Goal: Task Accomplishment & Management: Complete application form

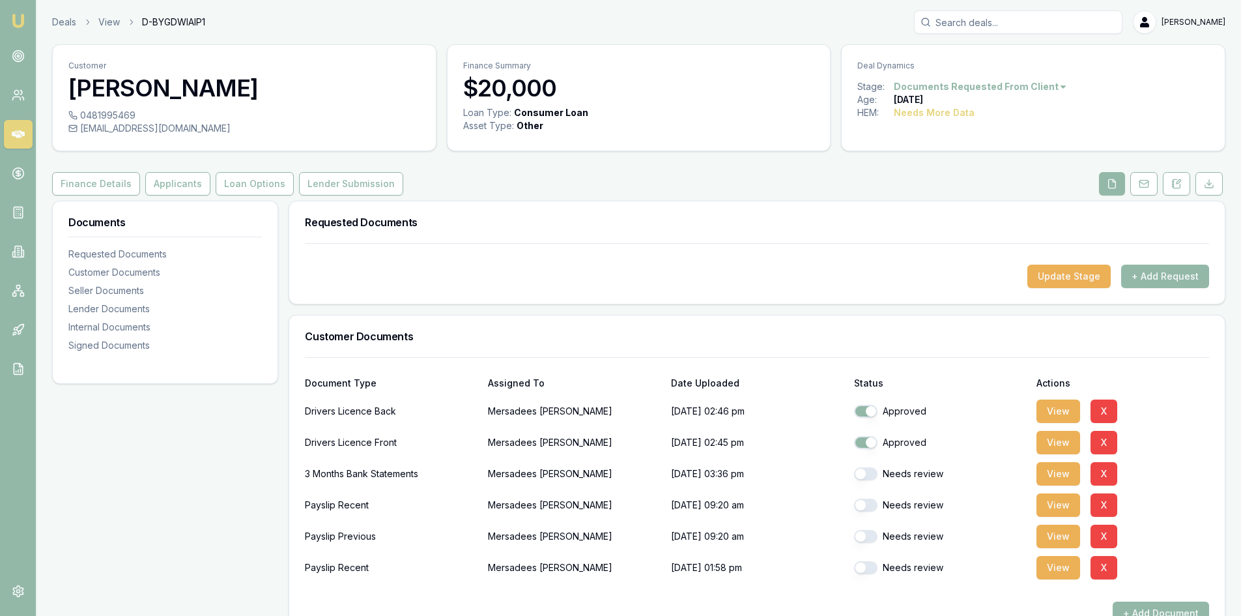
click at [21, 136] on icon at bounding box center [18, 134] width 13 height 8
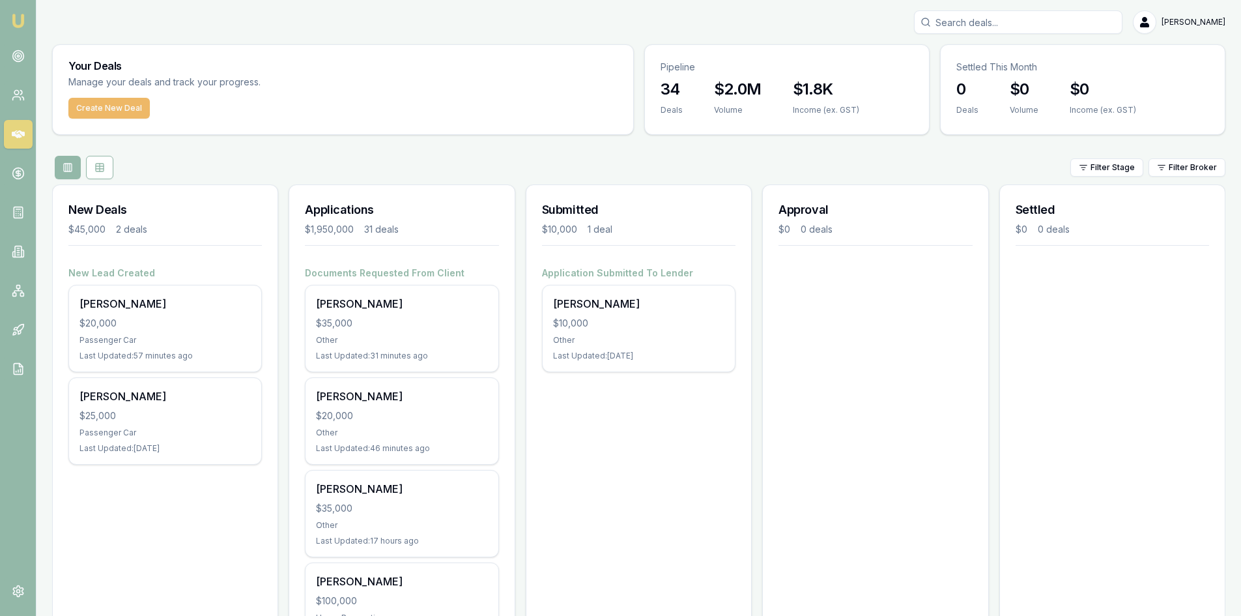
click at [99, 112] on button "Create New Deal" at bounding box center [108, 108] width 81 height 21
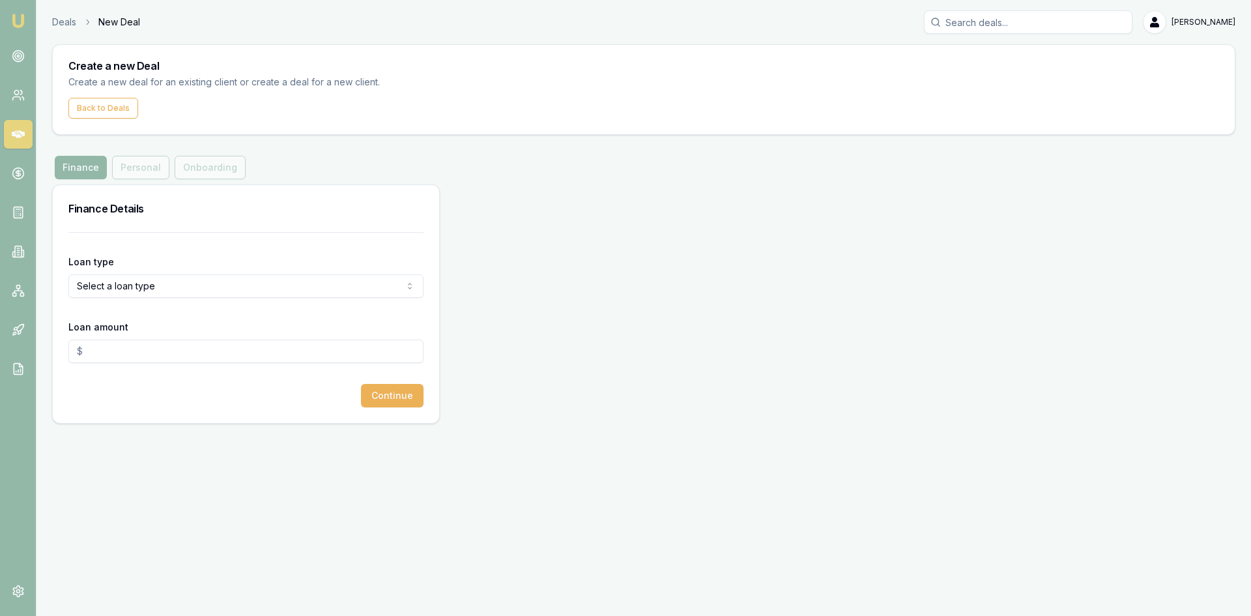
click at [130, 350] on input "Loan amount" at bounding box center [245, 350] width 355 height 23
type input "$20,000.00"
click at [166, 386] on div "Continue" at bounding box center [245, 395] width 355 height 23
click at [163, 279] on html "Emu Broker Deals New Deal Steven Nguyen Toggle Menu Create a new Deal Create a …" at bounding box center [625, 308] width 1251 height 616
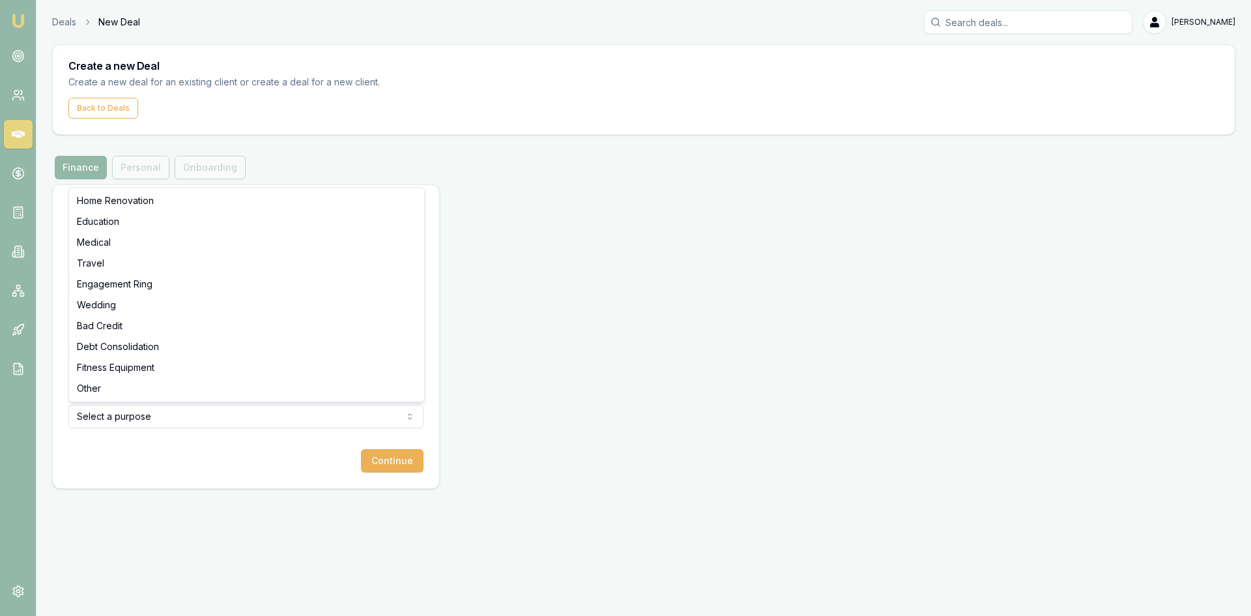
click at [154, 422] on html "Emu Broker Deals New Deal Steven Nguyen Toggle Menu Create a new Deal Create a …" at bounding box center [625, 308] width 1251 height 616
select select "OTHER"
click at [390, 462] on button "Continue" at bounding box center [392, 460] width 63 height 23
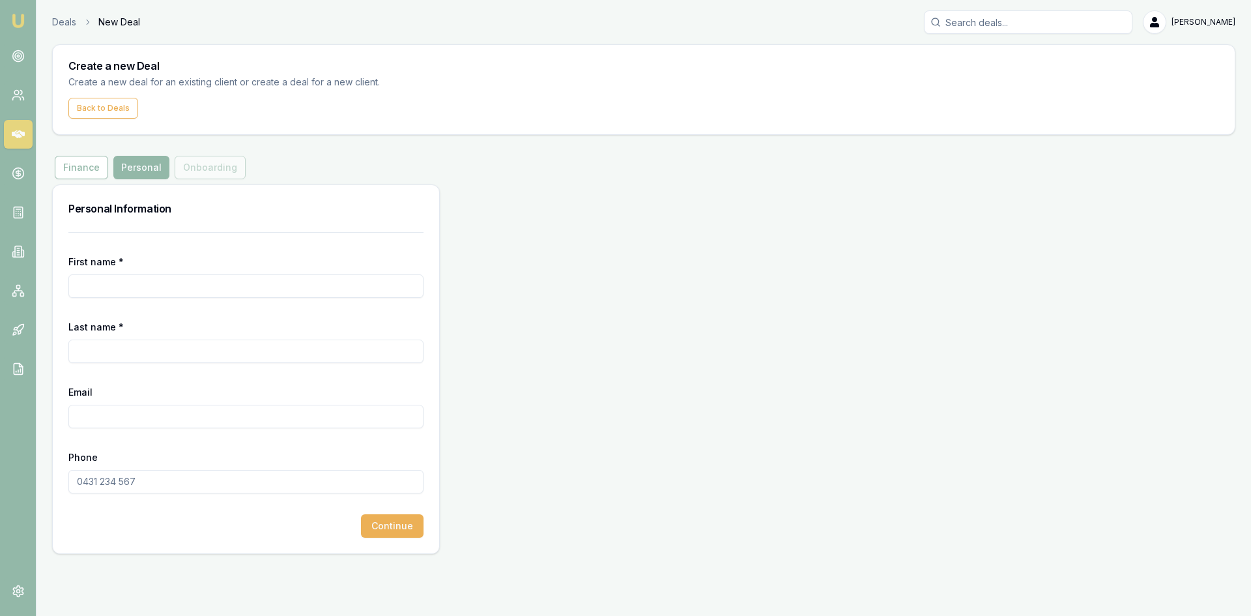
click at [109, 289] on input "First name *" at bounding box center [245, 285] width 355 height 23
type input "khanh"
type input "ma"
click at [119, 420] on input "Email" at bounding box center [245, 415] width 355 height 23
paste input "khanh ma <khanhma09111982@gmail.com>"
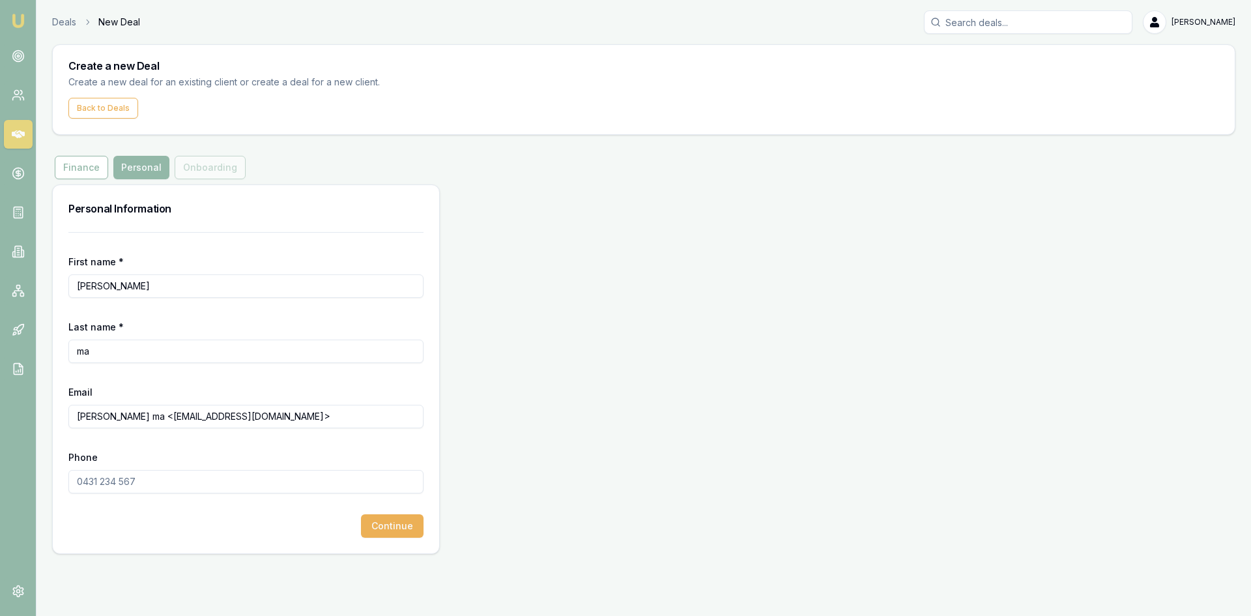
click at [126, 417] on input "khanh ma <khanhma09111982@gmail.com>" at bounding box center [245, 415] width 355 height 23
click at [244, 417] on input "khanhma09111982@gmail.com>" at bounding box center [245, 415] width 355 height 23
type input "khanhma09111982@gmail.com"
click at [392, 526] on button "Continue" at bounding box center [392, 525] width 63 height 23
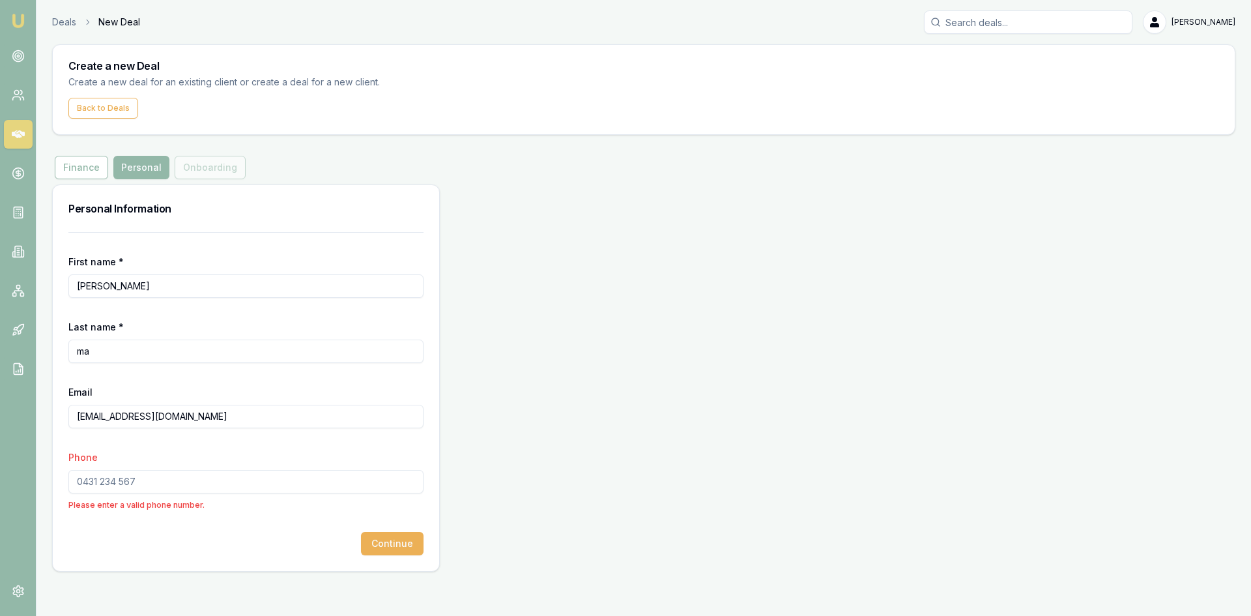
click at [193, 483] on input "Phone" at bounding box center [245, 481] width 355 height 23
type input "0421 993 179"
click at [198, 533] on div "Continue" at bounding box center [245, 525] width 355 height 23
click at [401, 522] on button "Continue" at bounding box center [392, 525] width 63 height 23
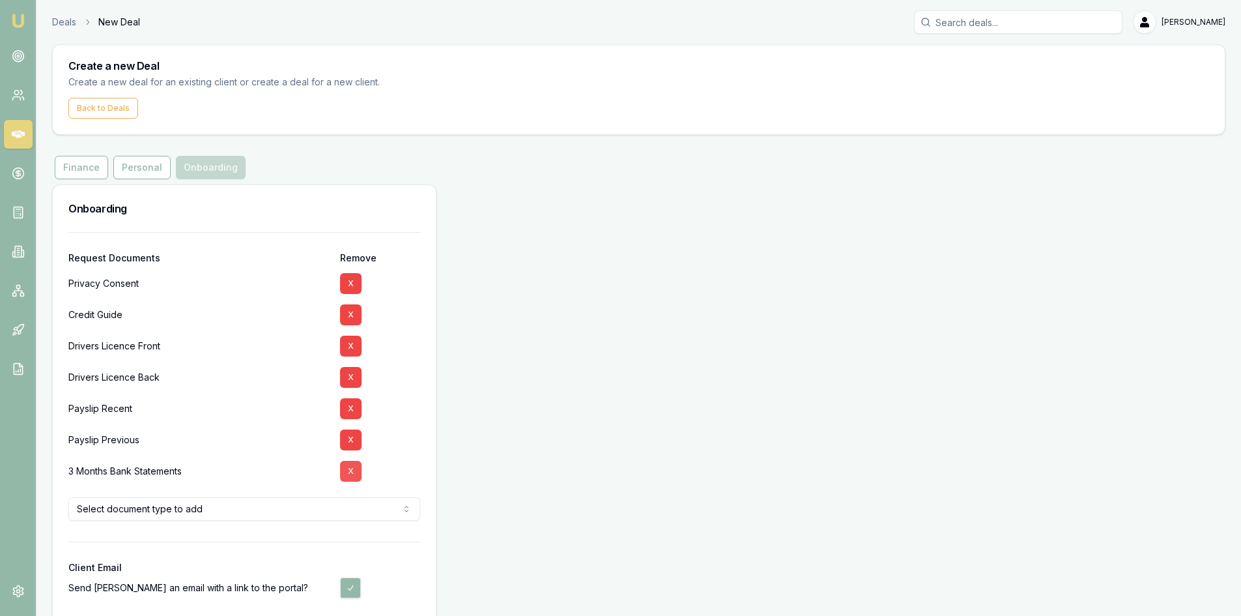
click at [353, 474] on button "X" at bounding box center [350, 470] width 21 height 21
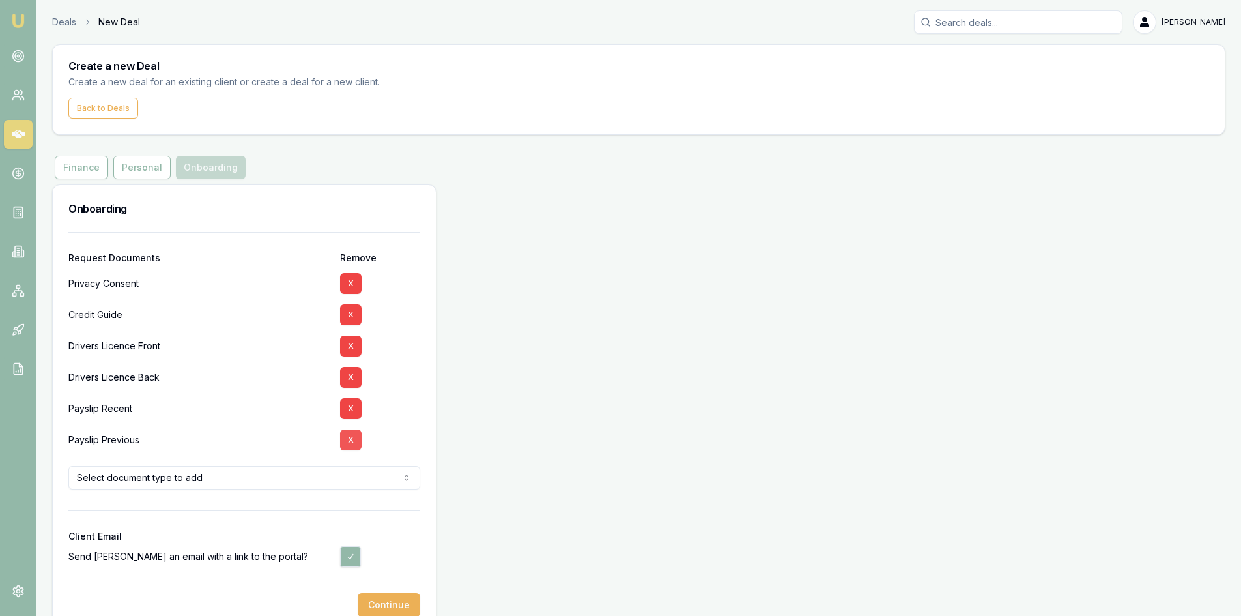
click at [353, 439] on button "X" at bounding box center [350, 439] width 21 height 21
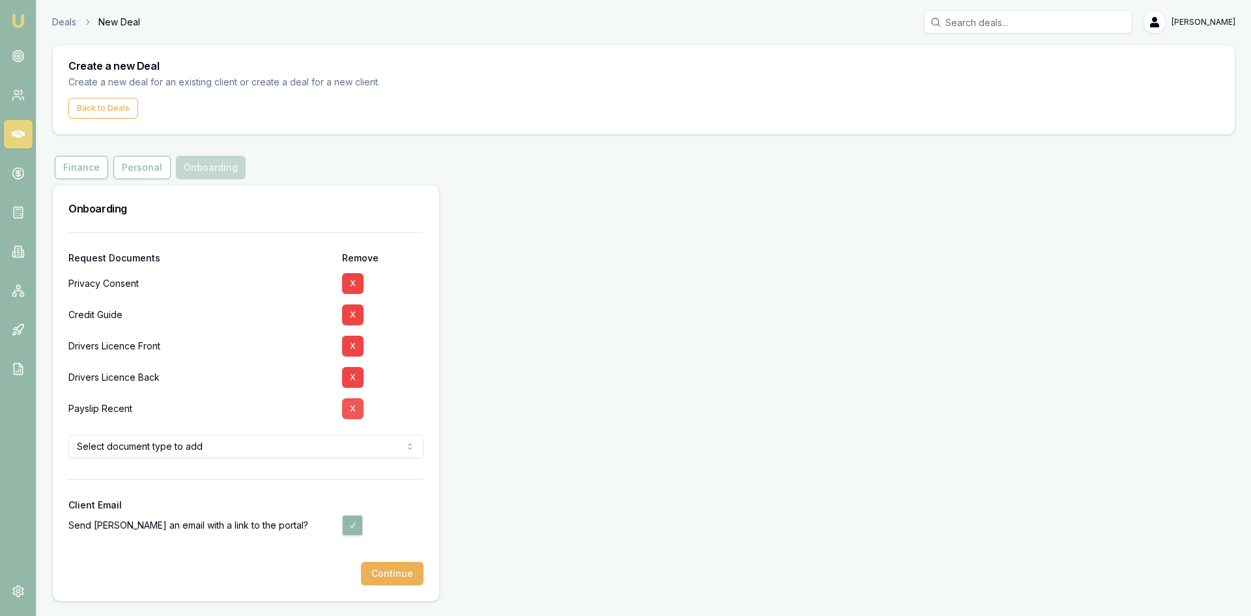
click at [350, 409] on button "X" at bounding box center [352, 408] width 21 height 21
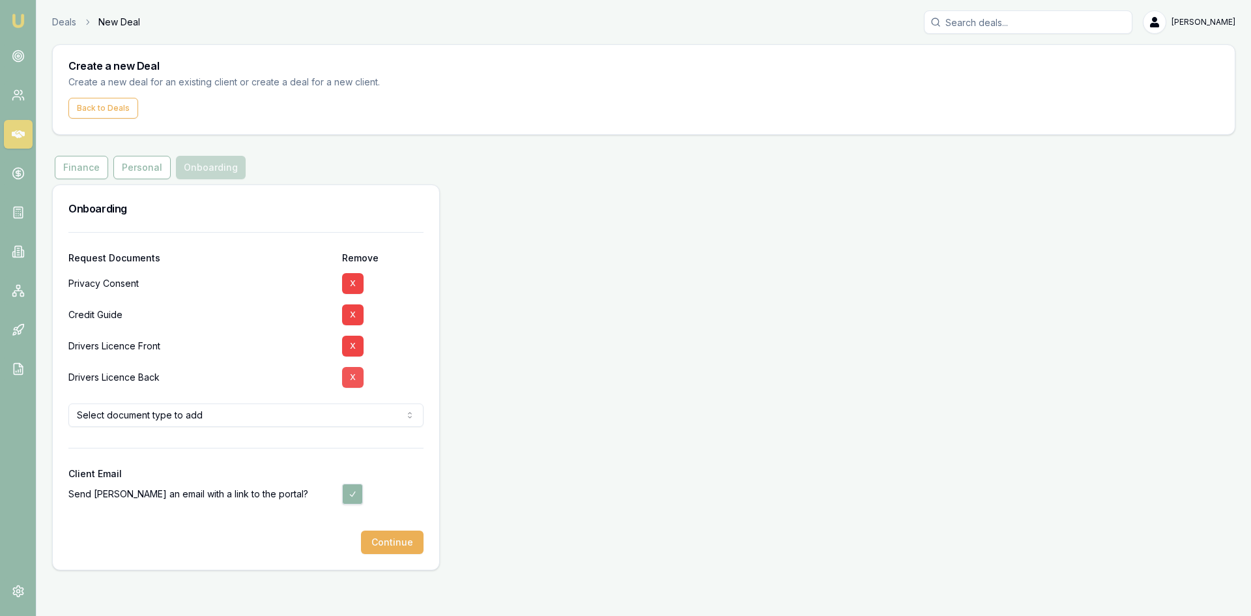
click at [348, 370] on button "X" at bounding box center [352, 377] width 21 height 21
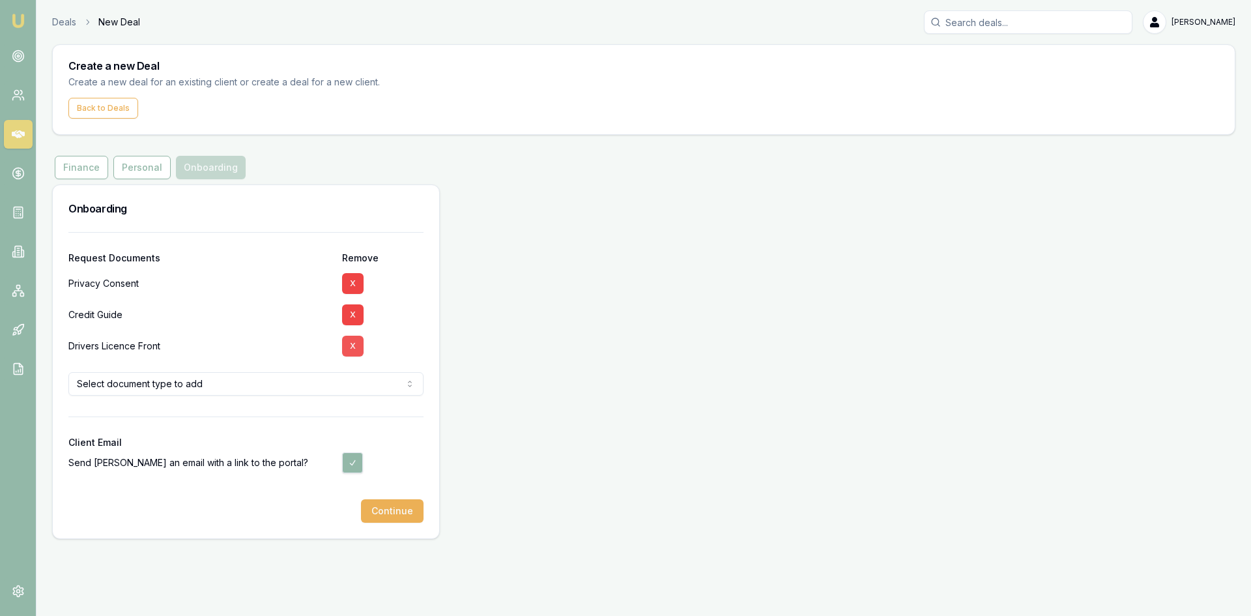
click at [352, 345] on button "X" at bounding box center [352, 345] width 21 height 21
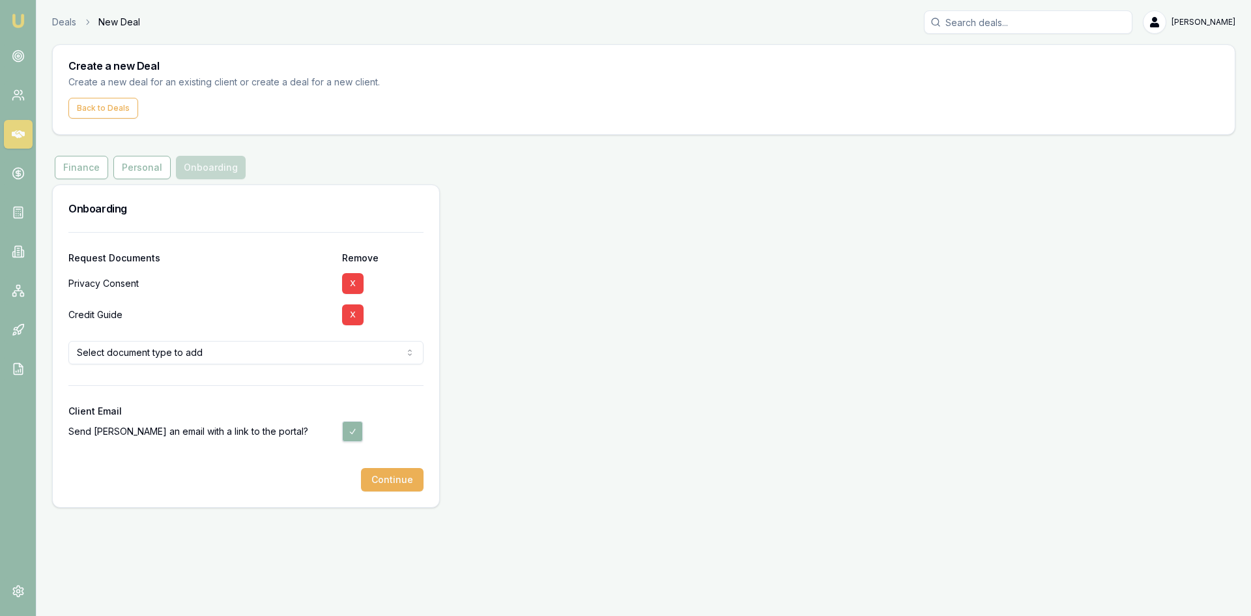
click at [232, 357] on html "Emu Broker Deals New Deal Steven Nguyen Toggle Menu Create a new Deal Create a …" at bounding box center [625, 308] width 1251 height 616
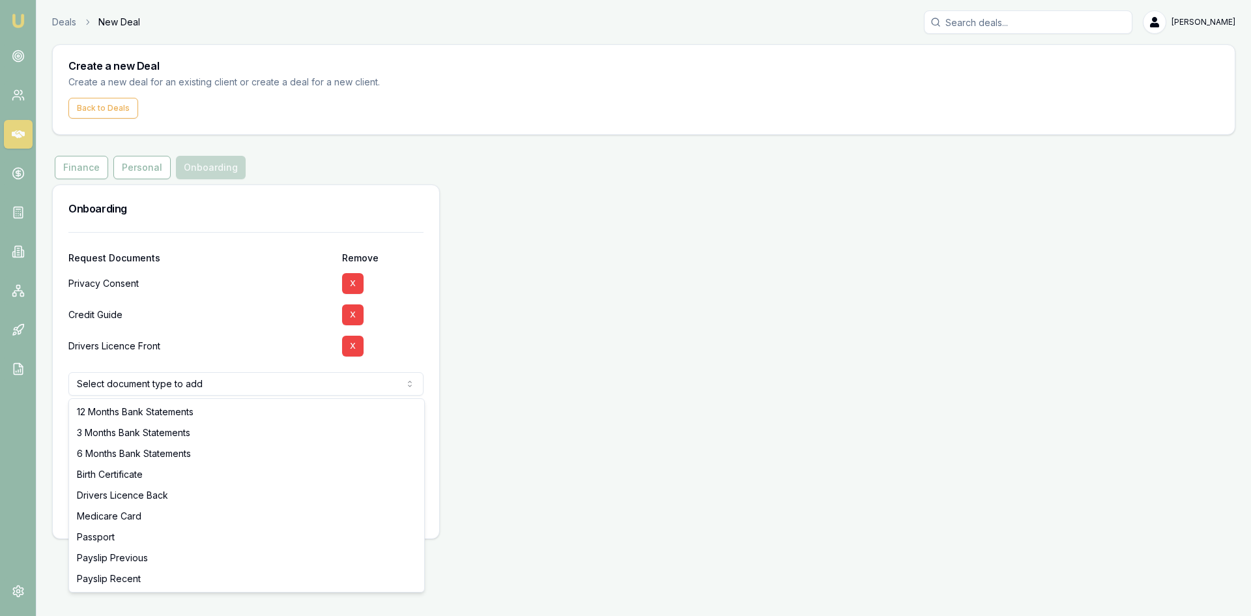
click at [262, 391] on html "Emu Broker Deals New Deal Steven Nguyen Toggle Menu Create a new Deal Create a …" at bounding box center [625, 308] width 1251 height 616
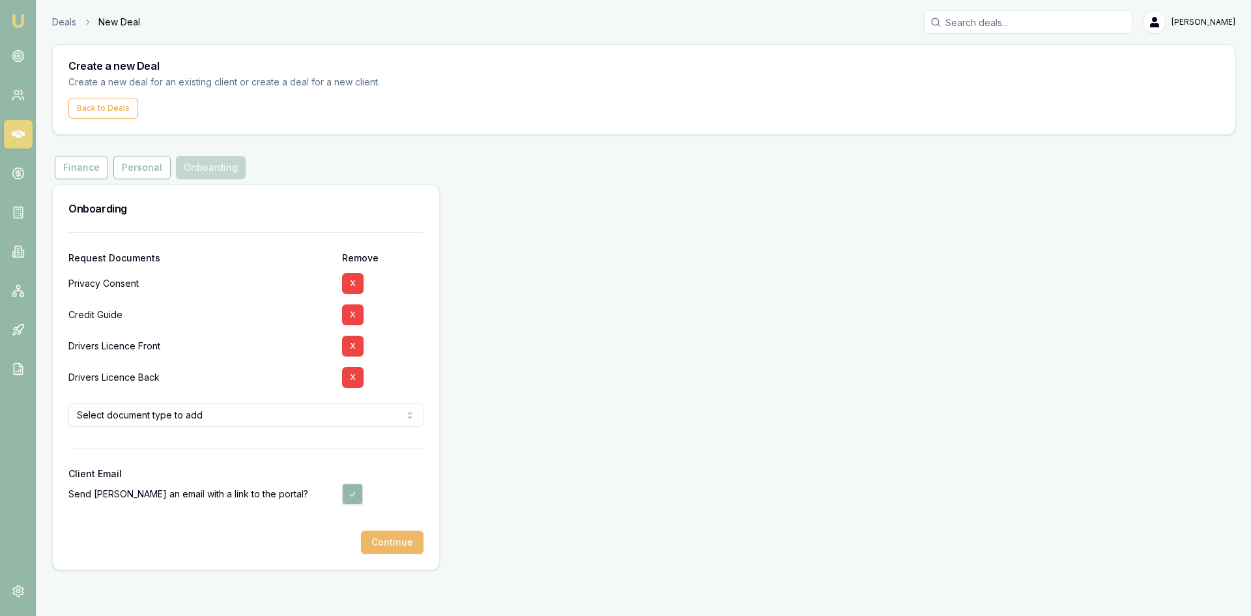
click at [388, 547] on button "Continue" at bounding box center [392, 541] width 63 height 23
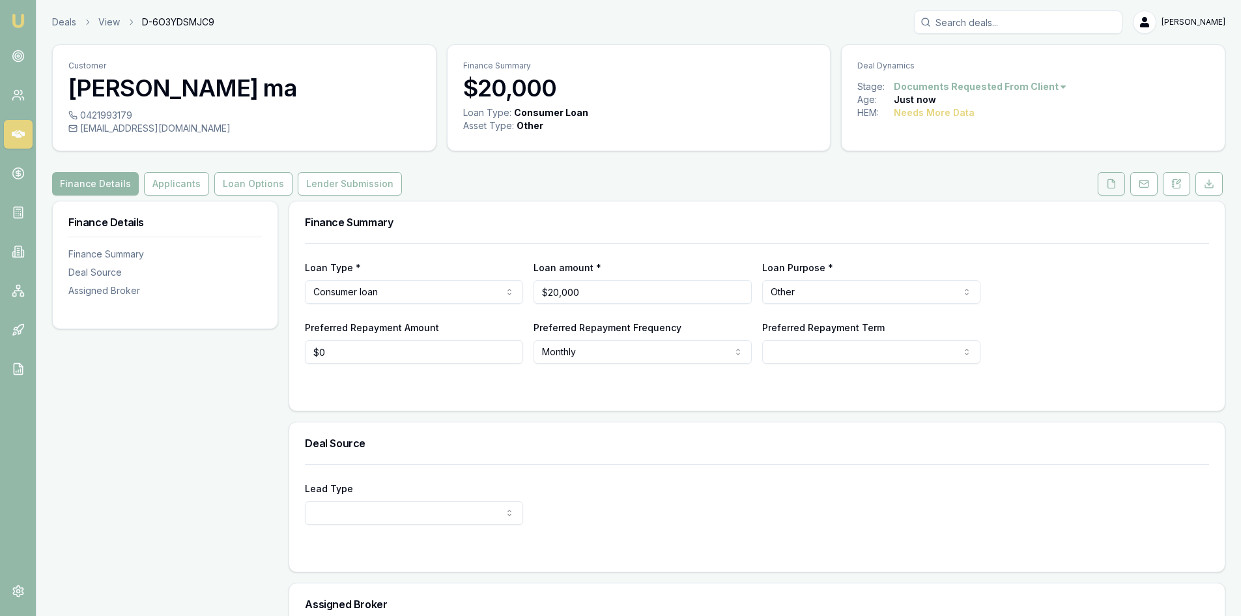
click at [1099, 188] on button at bounding box center [1110, 183] width 27 height 23
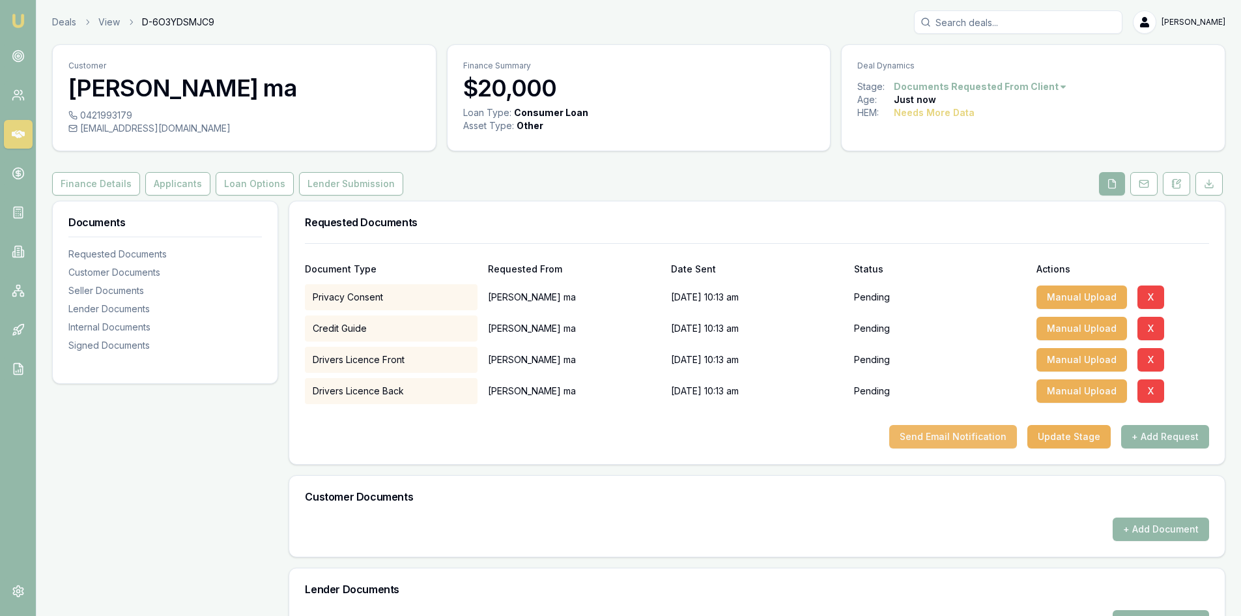
click at [976, 436] on button "Send Email Notification" at bounding box center [953, 436] width 128 height 23
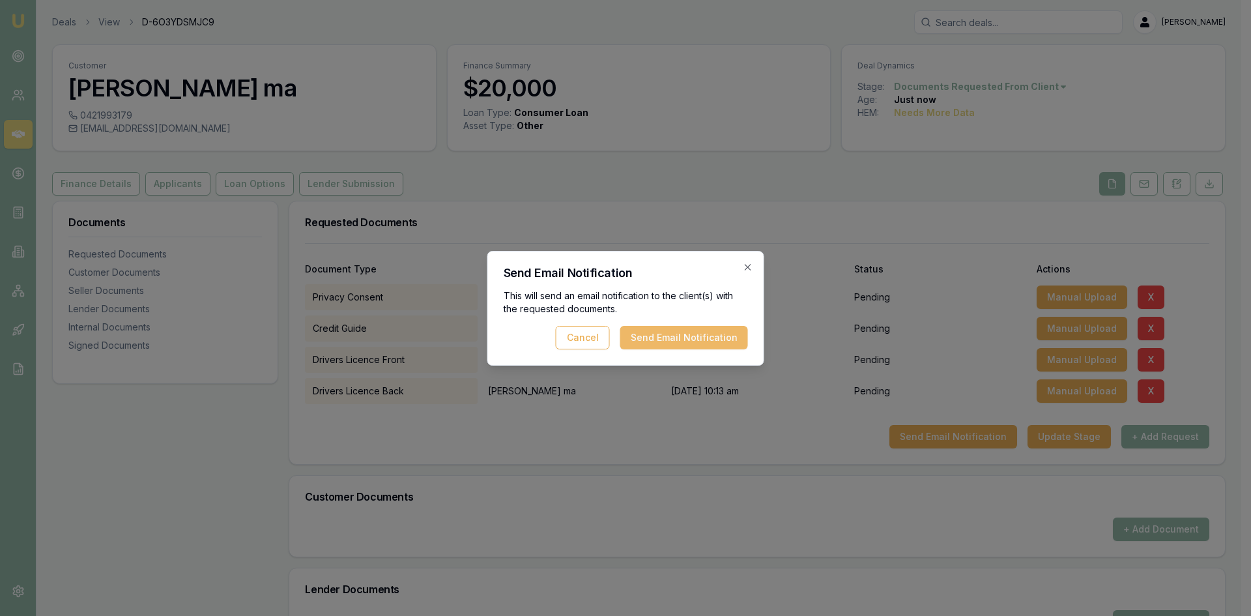
click at [677, 337] on button "Send Email Notification" at bounding box center [684, 337] width 128 height 23
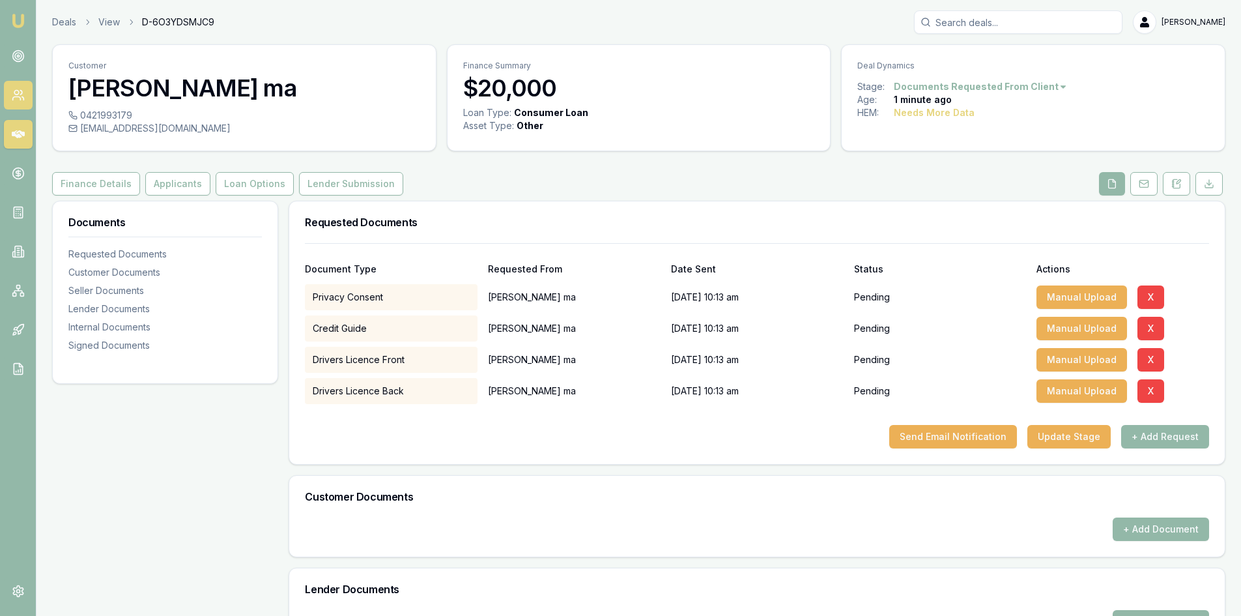
click at [18, 102] on link at bounding box center [18, 95] width 29 height 29
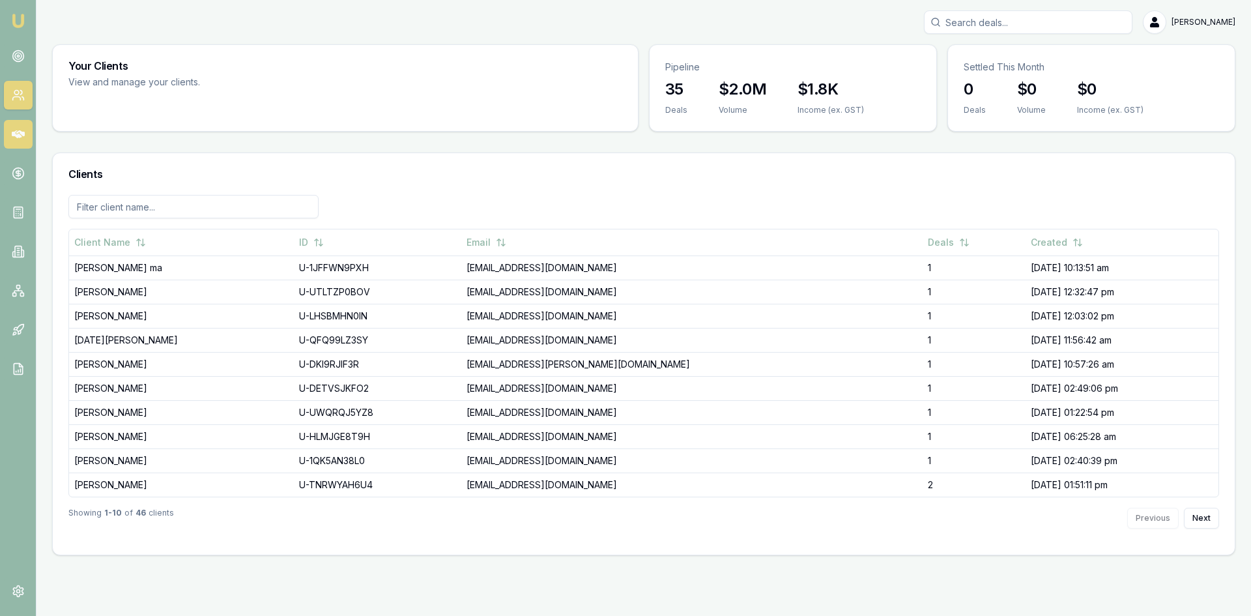
click at [20, 139] on icon at bounding box center [18, 134] width 13 height 13
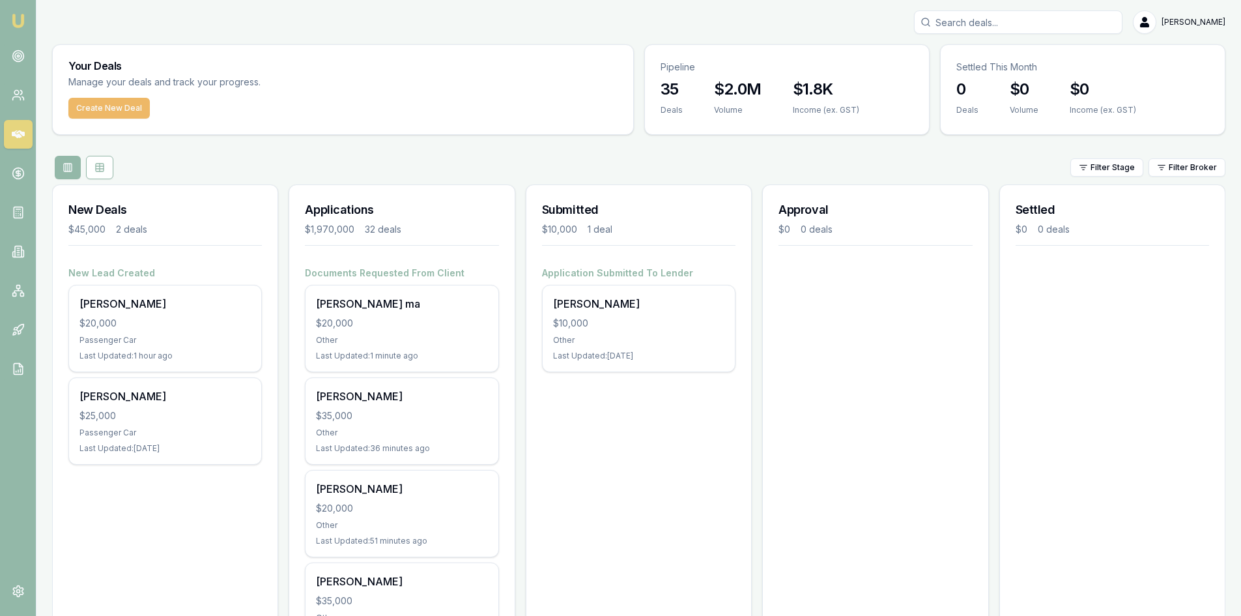
click at [89, 106] on button "Create New Deal" at bounding box center [108, 108] width 81 height 21
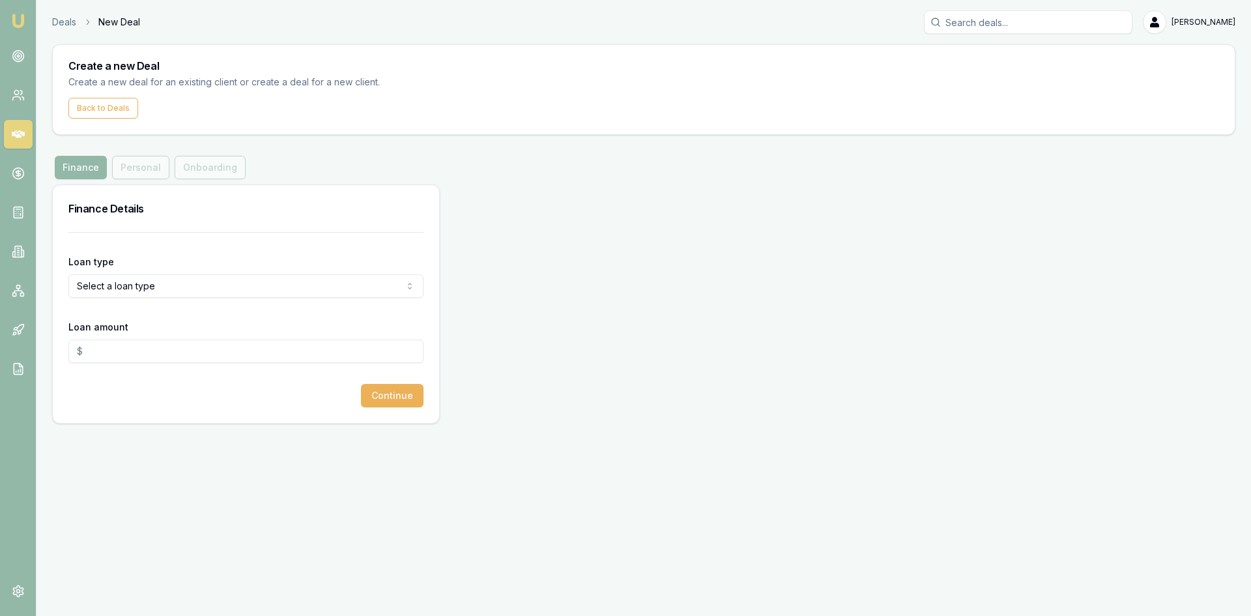
click at [132, 289] on html "Emu Broker Deals New Deal Steven Nguyen Toggle Menu Create a new Deal Create a …" at bounding box center [625, 308] width 1251 height 616
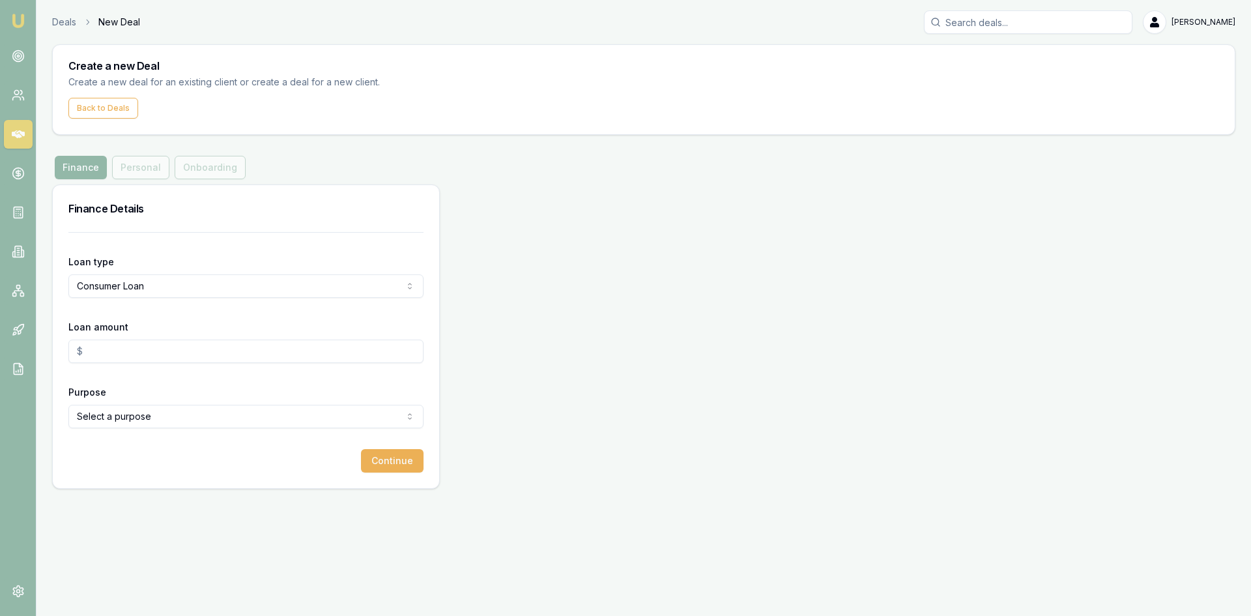
click at [125, 349] on input "Loan amount" at bounding box center [245, 350] width 355 height 23
type input "$20,000.00"
drag, startPoint x: 127, startPoint y: 460, endPoint x: 133, endPoint y: 440, distance: 21.0
click at [128, 460] on div "Continue" at bounding box center [245, 460] width 355 height 23
click at [132, 415] on html "Emu Broker Deals New Deal Steven Nguyen Toggle Menu Create a new Deal Create a …" at bounding box center [625, 308] width 1251 height 616
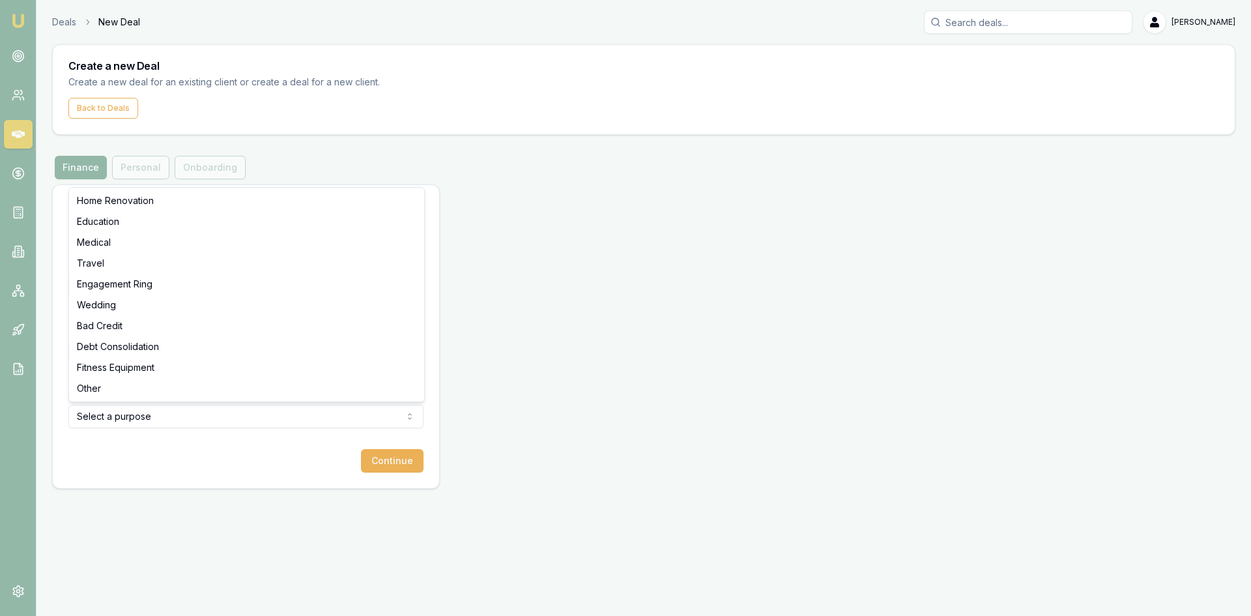
select select "OTHER"
click at [393, 470] on button "Continue" at bounding box center [392, 460] width 63 height 23
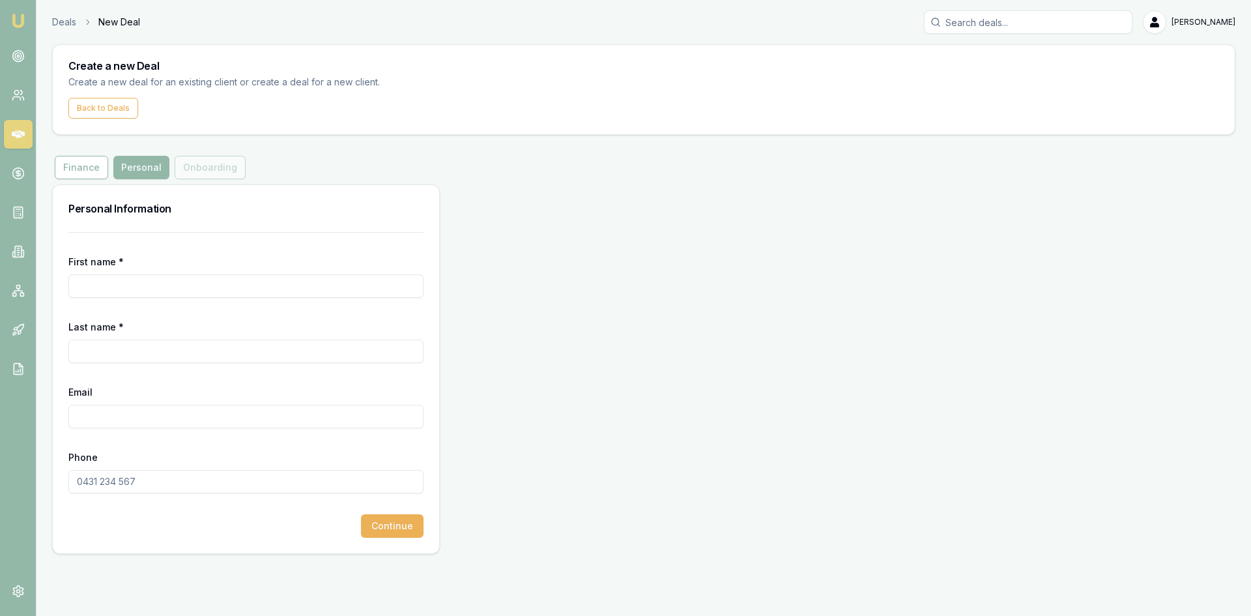
click at [147, 286] on input "First name *" at bounding box center [245, 285] width 355 height 23
type input "chi"
type input "bui"
click at [91, 414] on input "Email" at bounding box center [245, 415] width 355 height 23
click at [191, 414] on input "Email" at bounding box center [245, 415] width 355 height 23
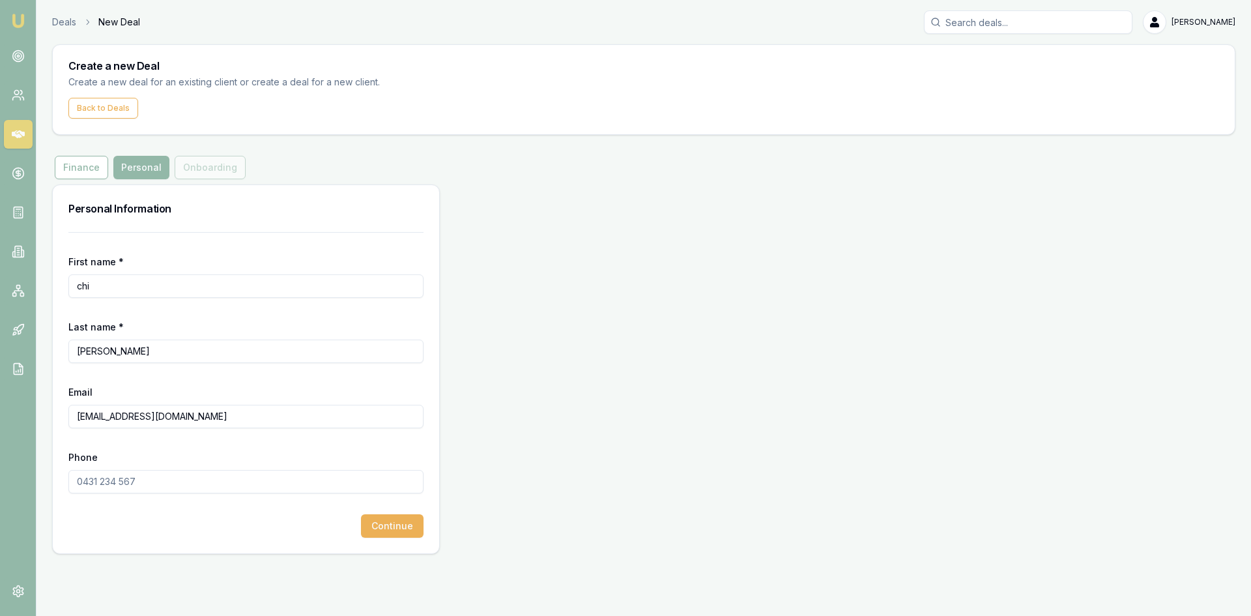
click at [126, 417] on input "cuongchibi1980@gmail.com" at bounding box center [245, 415] width 355 height 23
type input "cuongchibui1980@gmail.com"
click at [165, 483] on input "Phone" at bounding box center [245, 481] width 355 height 23
type input "0402 495 253"
click at [180, 506] on form "First name * chi Last name * bui Email cuongchibui1980@gmail.com Phone 0402 495…" at bounding box center [245, 384] width 355 height 305
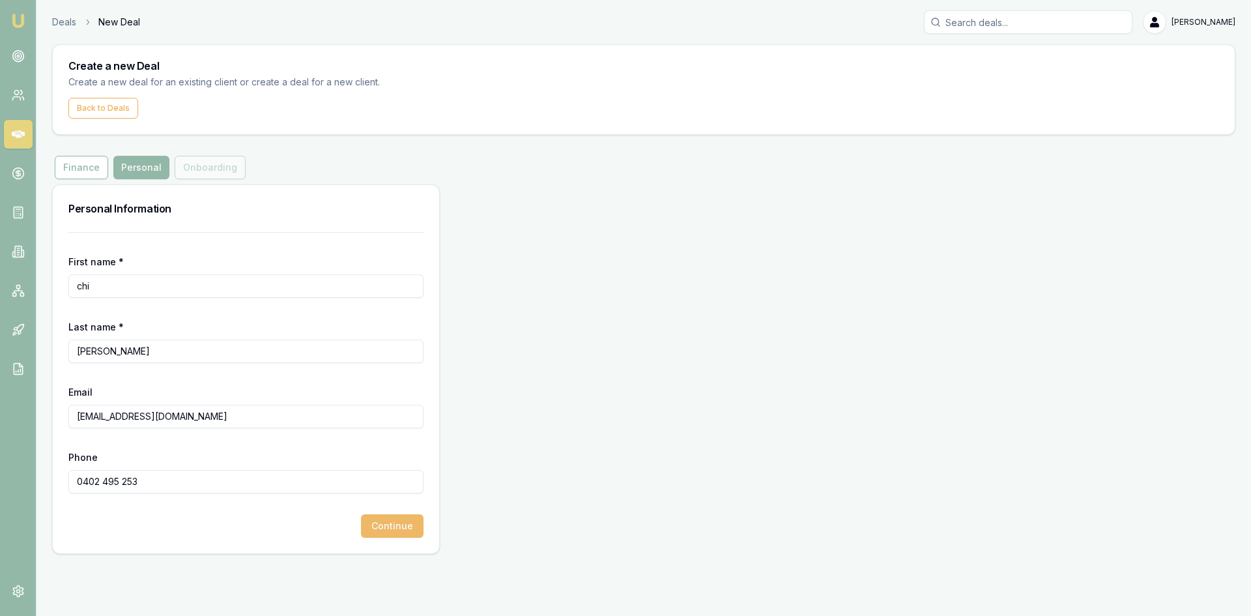
click at [388, 530] on button "Continue" at bounding box center [392, 525] width 63 height 23
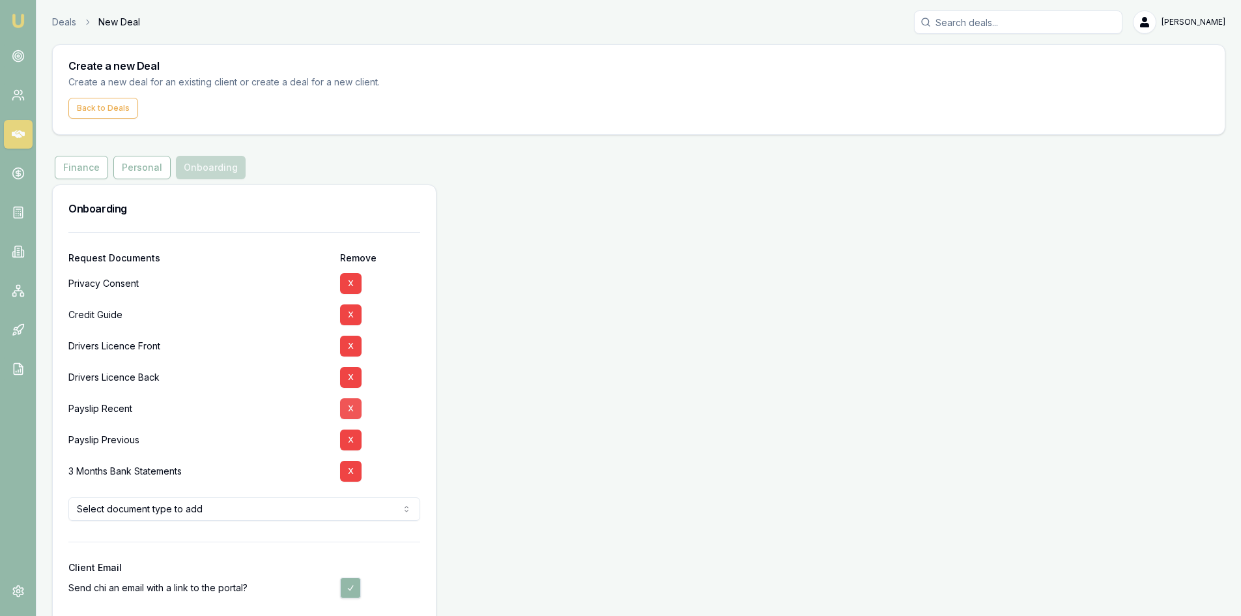
click at [349, 408] on button "X" at bounding box center [350, 408] width 21 height 21
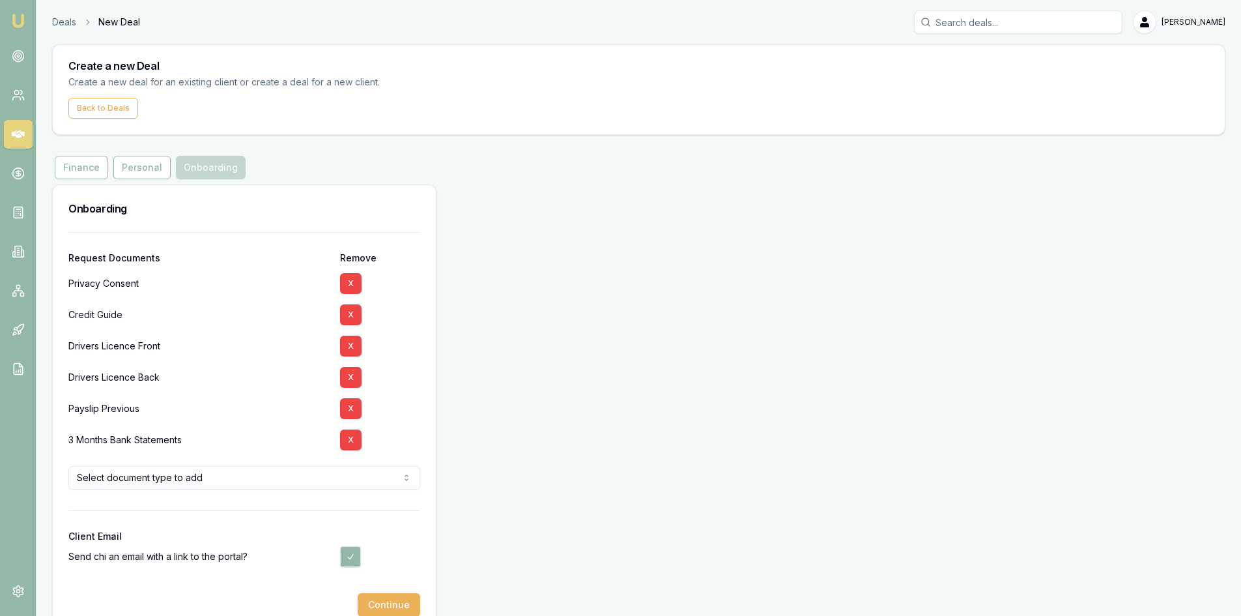
click at [349, 408] on button "X" at bounding box center [350, 408] width 21 height 21
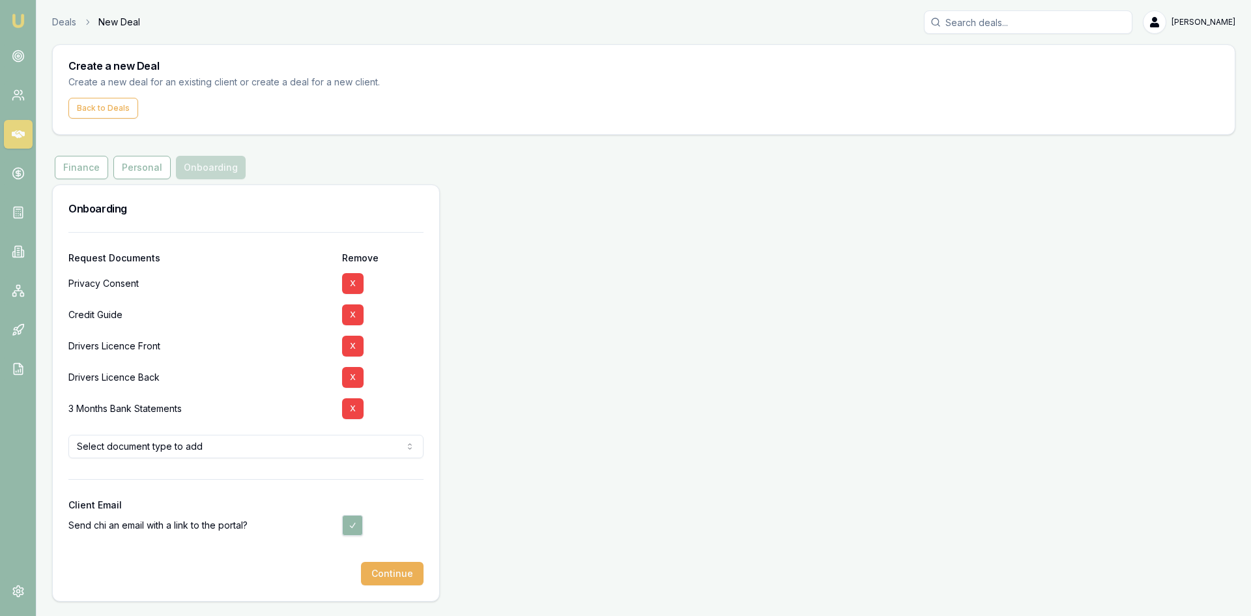
click at [349, 408] on button "X" at bounding box center [352, 408] width 21 height 21
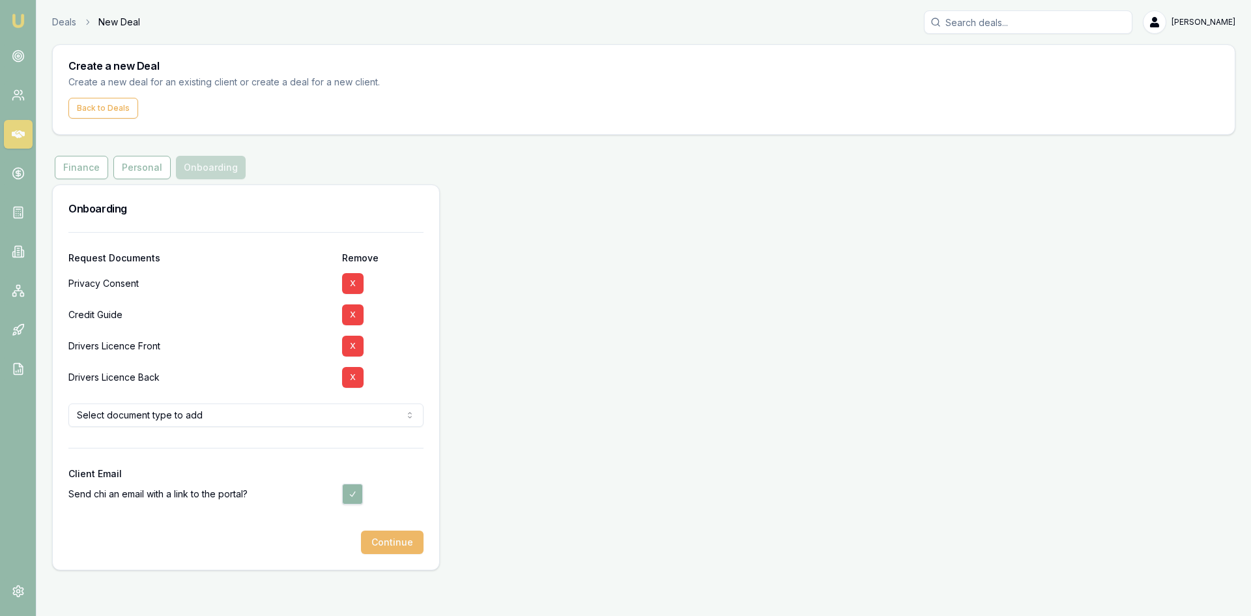
click at [384, 537] on button "Continue" at bounding box center [392, 541] width 63 height 23
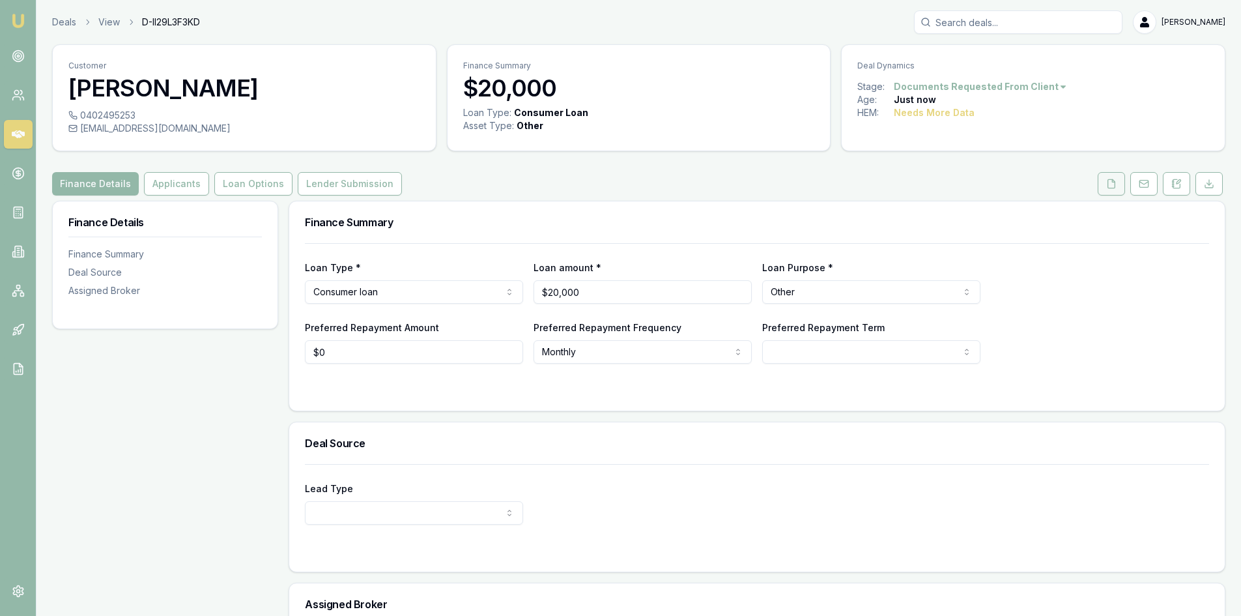
click at [1103, 193] on button at bounding box center [1110, 183] width 27 height 23
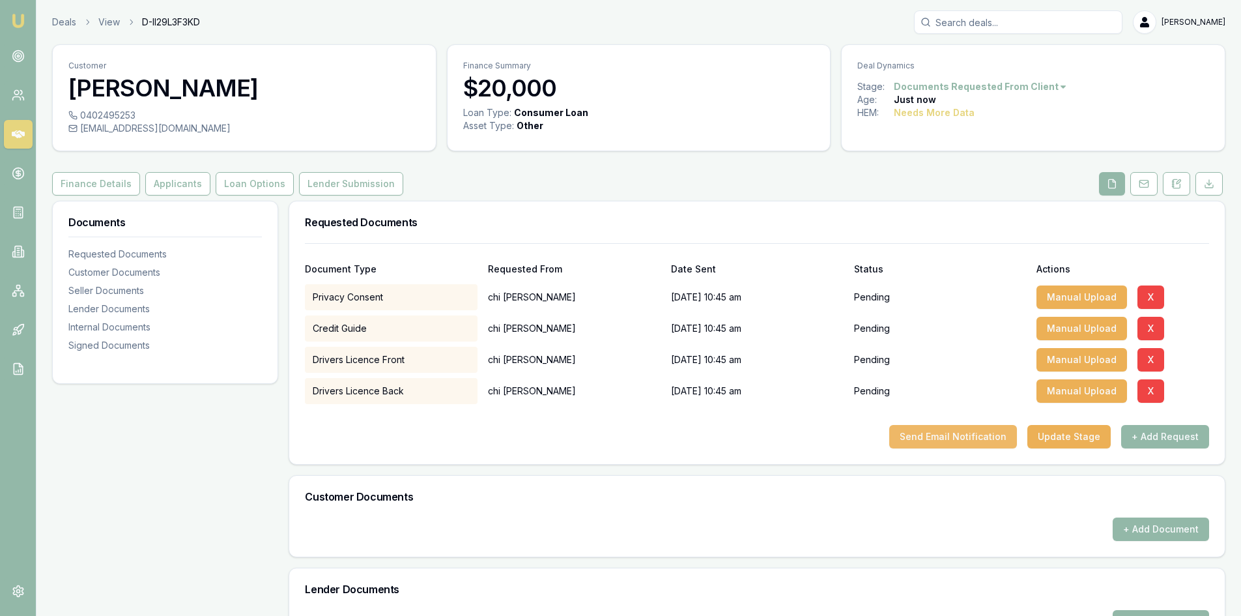
click at [941, 433] on button "Send Email Notification" at bounding box center [953, 436] width 128 height 23
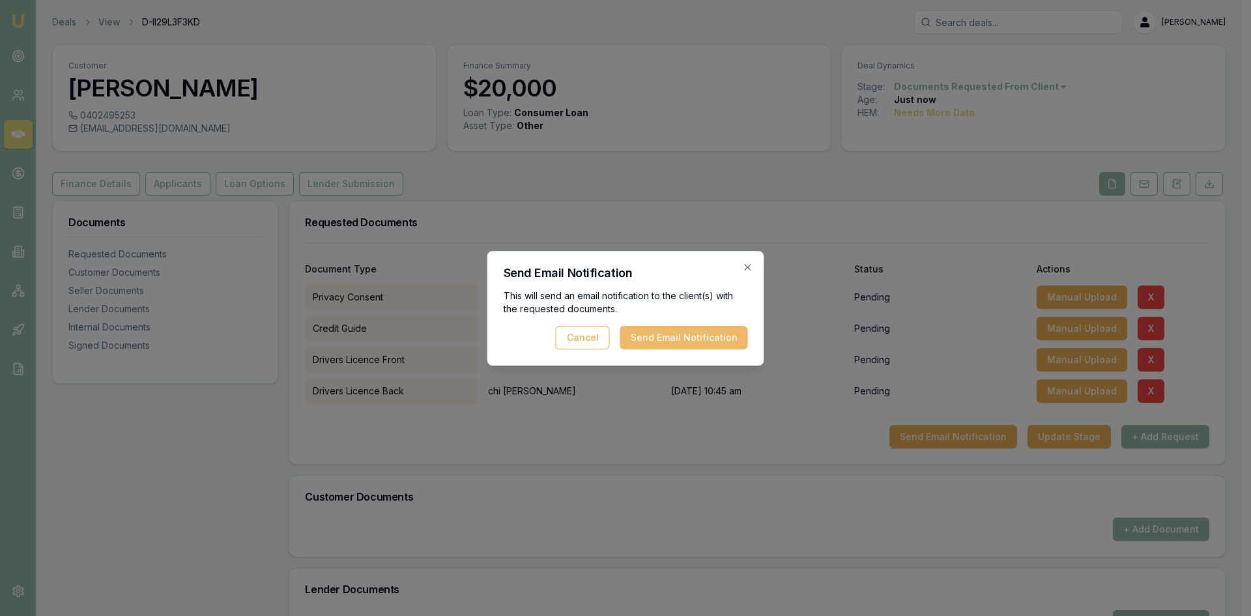
click at [651, 337] on button "Send Email Notification" at bounding box center [684, 337] width 128 height 23
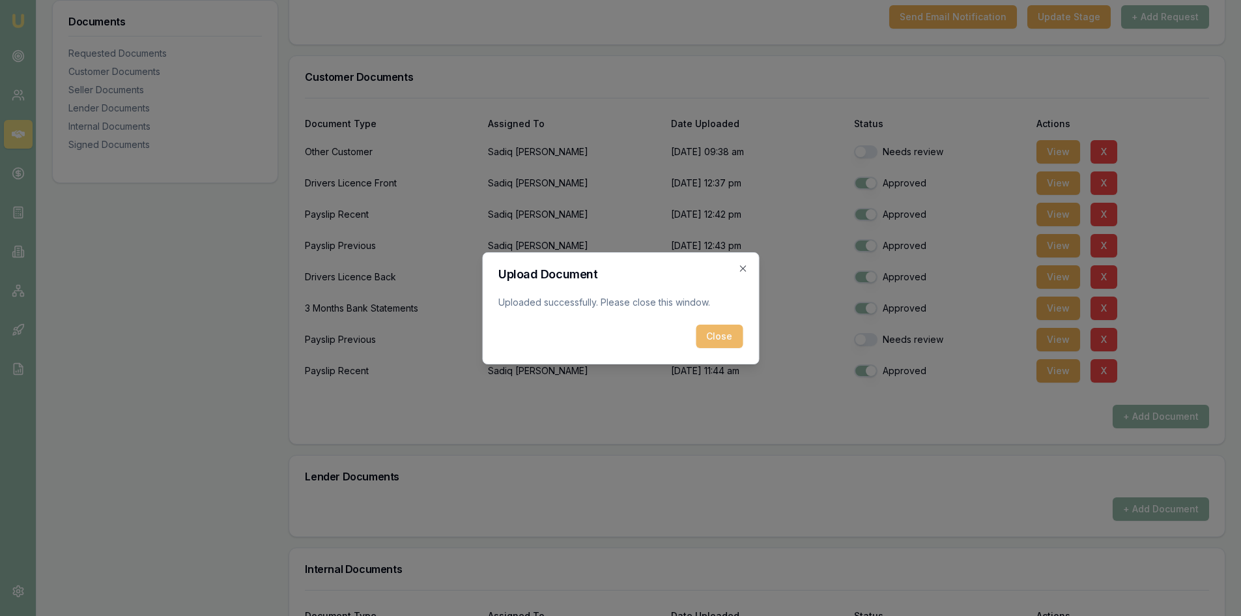
click at [722, 336] on button "Close" at bounding box center [719, 335] width 47 height 23
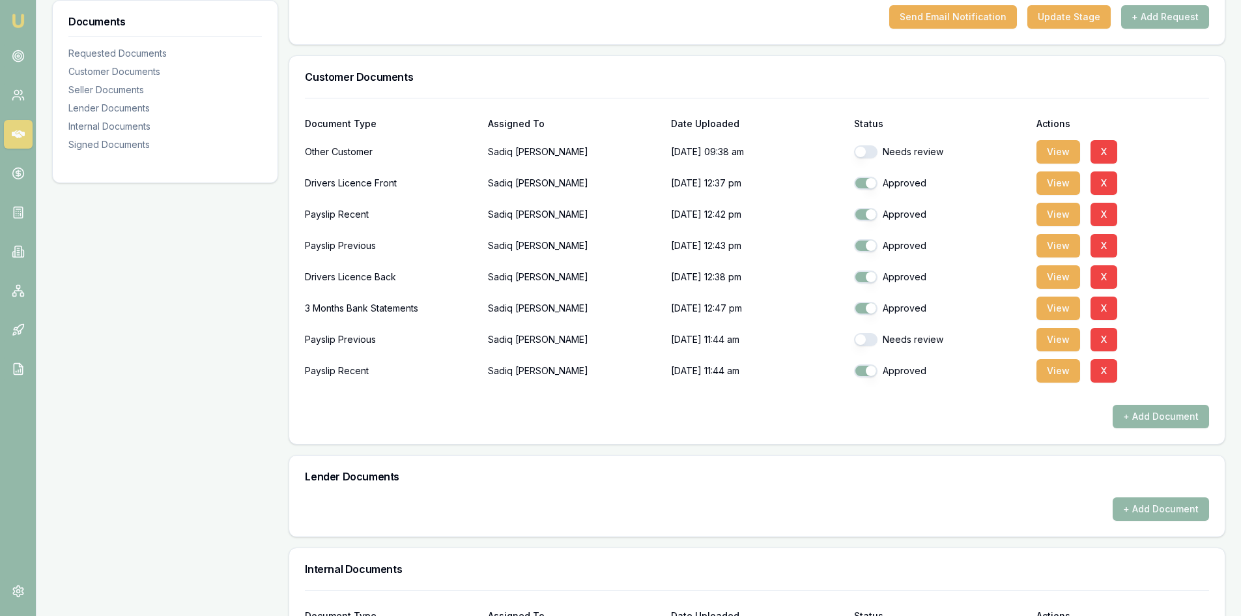
scroll to position [195, 0]
